Goal: Obtain resource: Download file/media

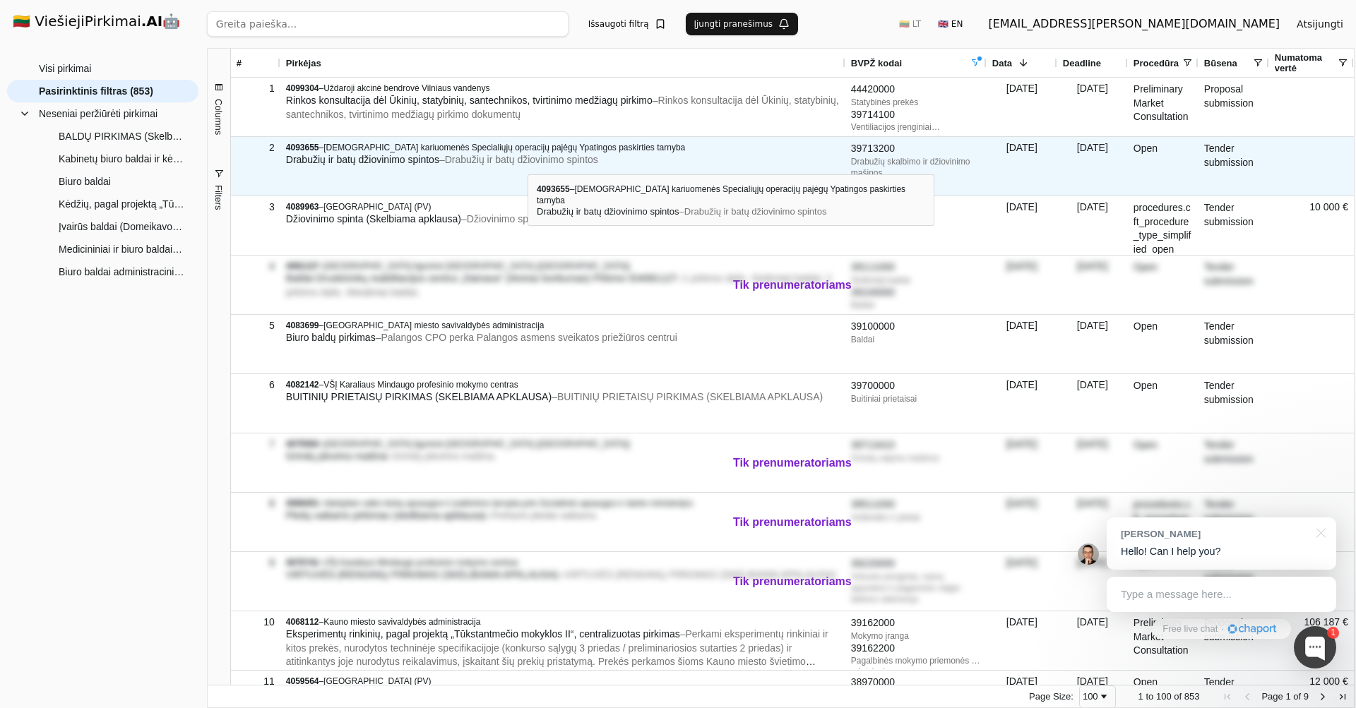
click at [528, 162] on span "– Drabužių ir batų džiovinimo spintos" at bounding box center [518, 159] width 159 height 11
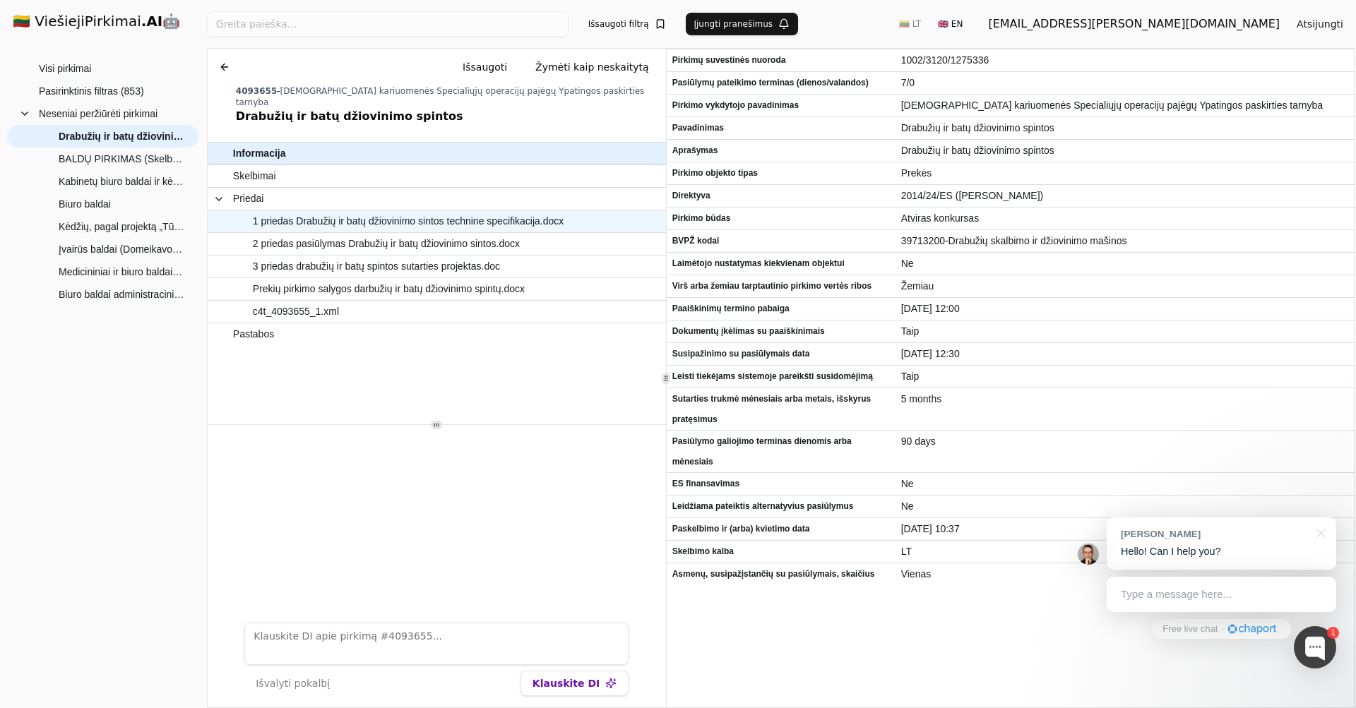
click at [500, 211] on span "1 priedas Drabužių ir batų džiovinimo sintos technine specifikacija.docx" at bounding box center [408, 221] width 311 height 20
